Goal: Information Seeking & Learning: Learn about a topic

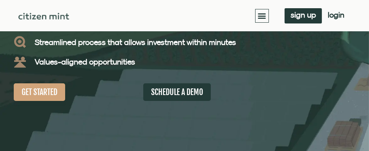
scroll to position [115, 0]
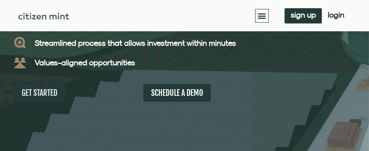
click at [42, 96] on span "GET STARTED" at bounding box center [40, 93] width 36 height 10
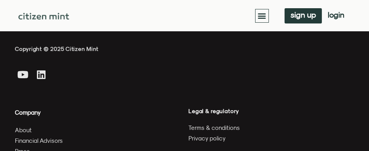
scroll to position [2696, 0]
click at [54, 136] on span "Financial Advisors" at bounding box center [39, 141] width 48 height 10
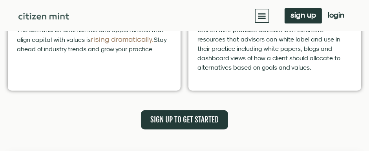
scroll to position [371, 0]
